Goal: Transaction & Acquisition: Purchase product/service

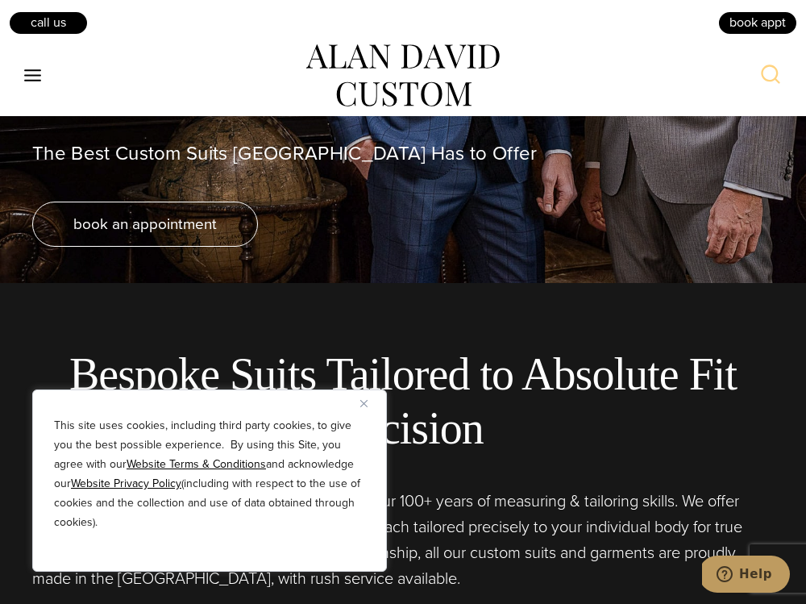
click at [32, 76] on icon "Open menu" at bounding box center [32, 75] width 17 height 12
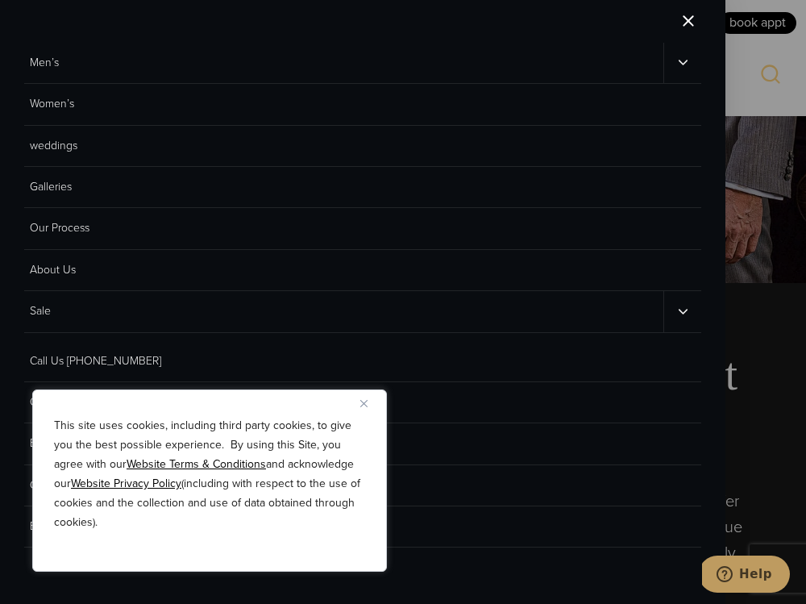
click at [82, 44] on link "Men’s" at bounding box center [343, 63] width 639 height 40
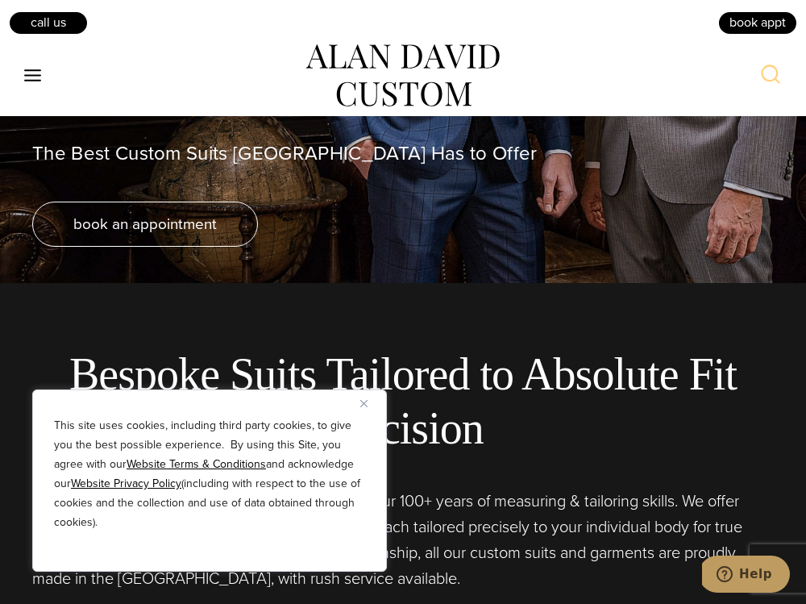
click at [82, 61] on div "Toggle Menu" at bounding box center [161, 76] width 290 height 65
click at [7, 69] on div "Toggle Menu Search" at bounding box center [403, 75] width 806 height 81
click at [24, 70] on icon "Toggle Menu" at bounding box center [33, 75] width 20 height 20
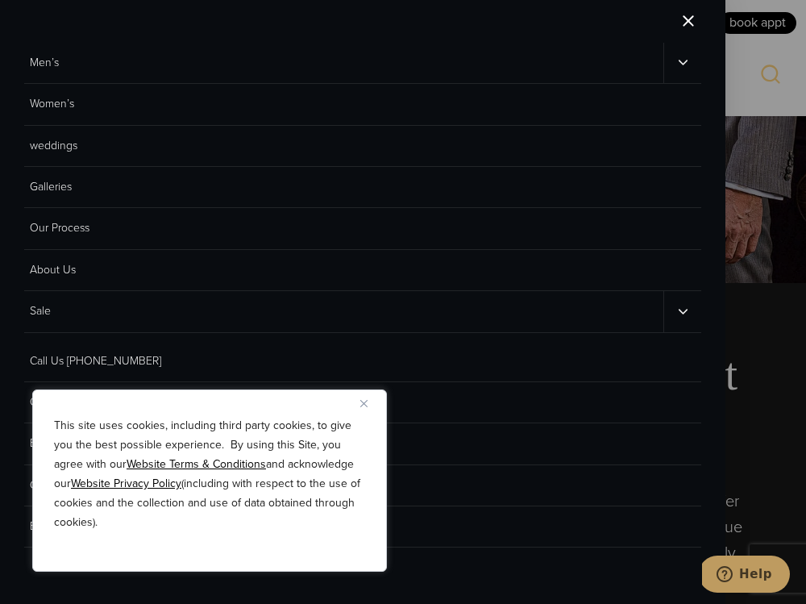
click at [681, 60] on icon "Men’s sub menu toggle" at bounding box center [683, 62] width 15 height 15
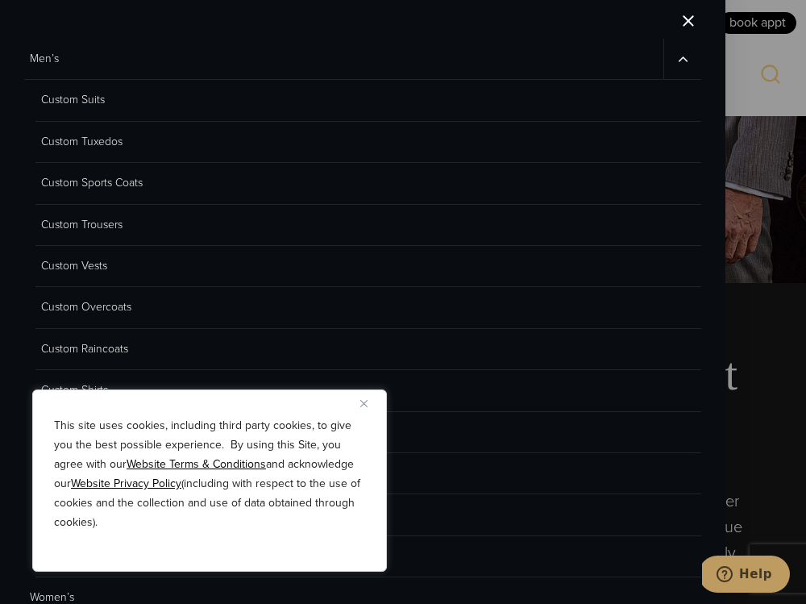
click at [101, 174] on link "Custom Sports Coats" at bounding box center [368, 183] width 666 height 41
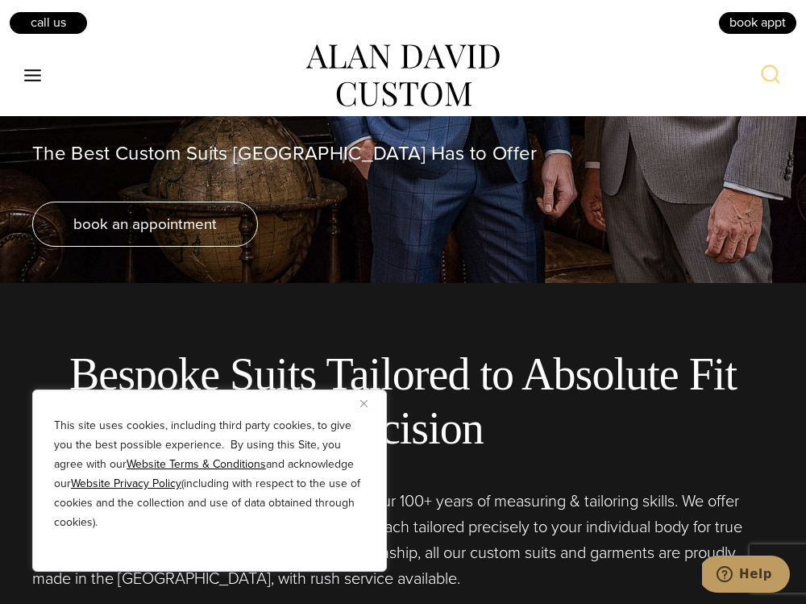
scroll to position [668, 0]
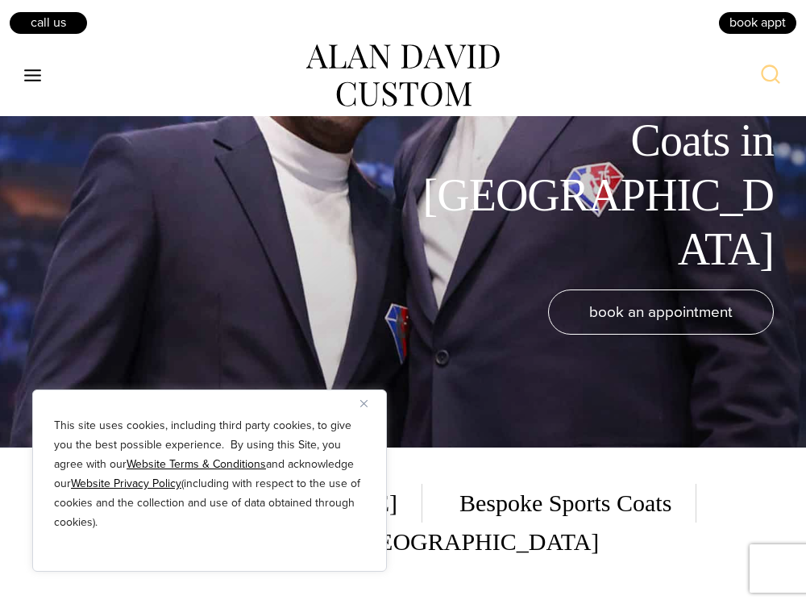
scroll to position [157, 0]
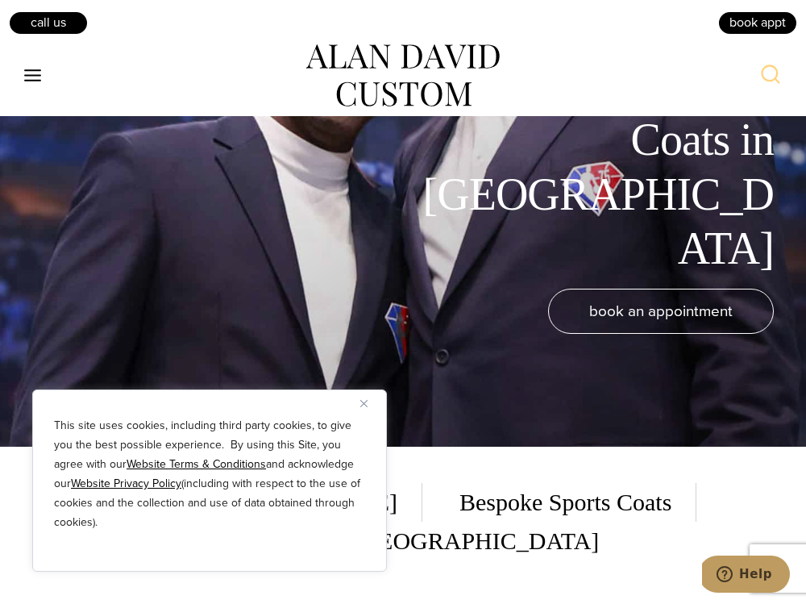
click at [364, 405] on img "Close" at bounding box center [363, 403] width 7 height 7
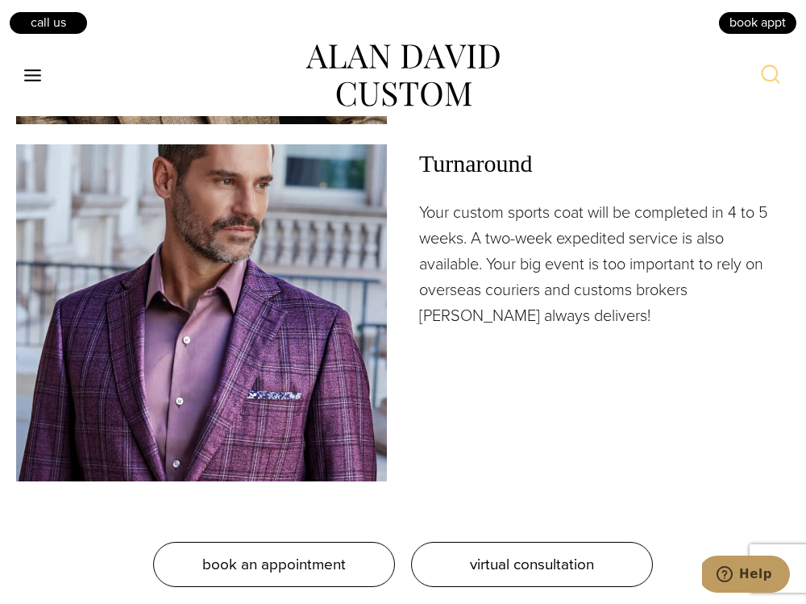
scroll to position [2586, 0]
